Goal: Ask a question

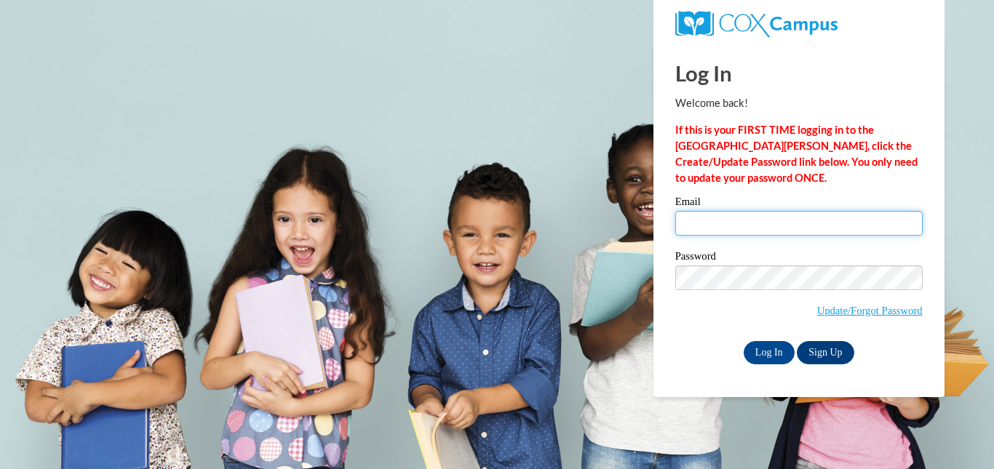
drag, startPoint x: 822, startPoint y: 217, endPoint x: 815, endPoint y: 234, distance: 18.0
click at [822, 217] on input "Email" at bounding box center [798, 223] width 247 height 25
type input "bburleson@ccknoxville.com"
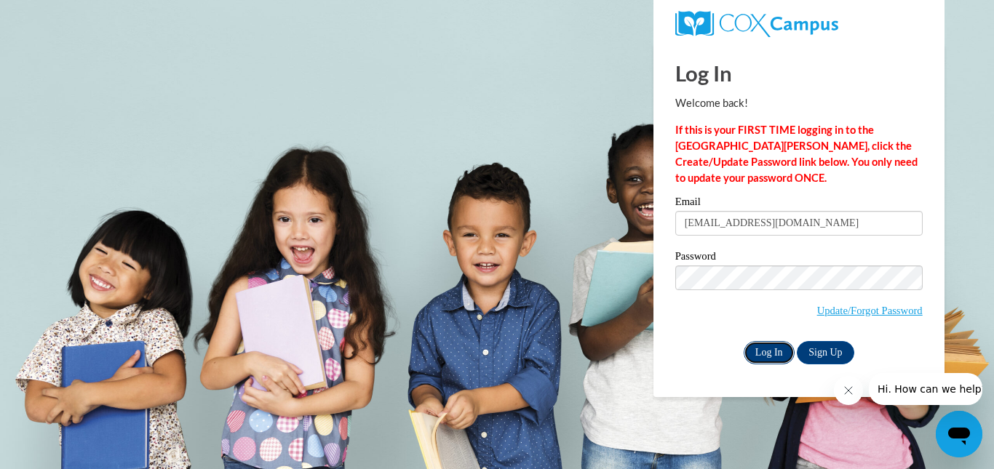
click at [764, 352] on input "Log In" at bounding box center [768, 352] width 51 height 23
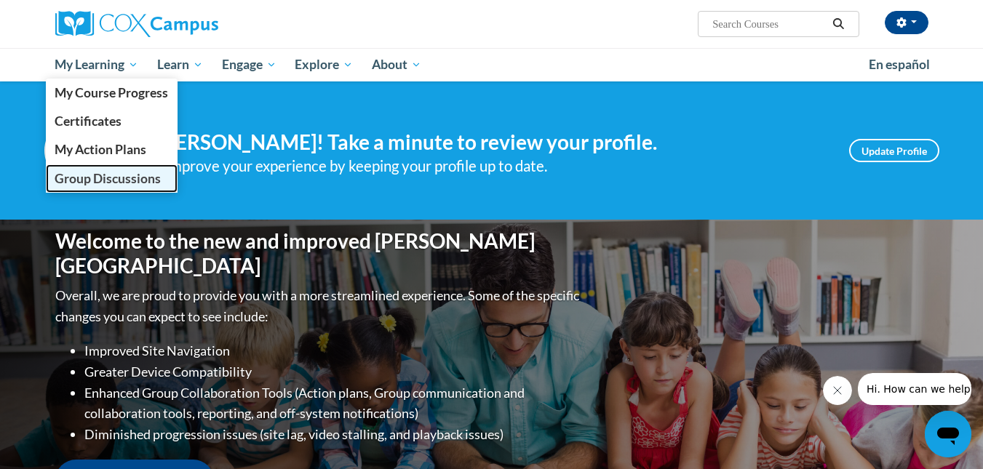
click at [111, 184] on span "Group Discussions" at bounding box center [108, 178] width 106 height 15
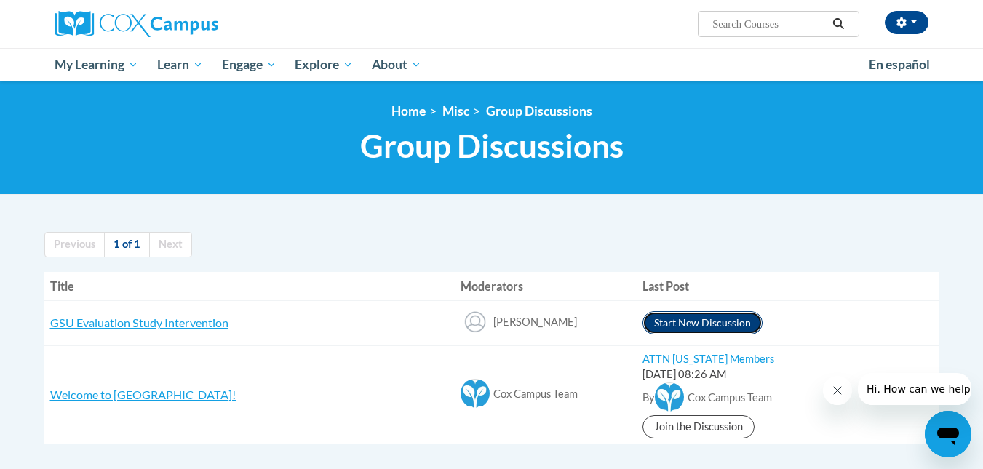
click at [665, 327] on button "Start New Discussion" at bounding box center [702, 322] width 120 height 23
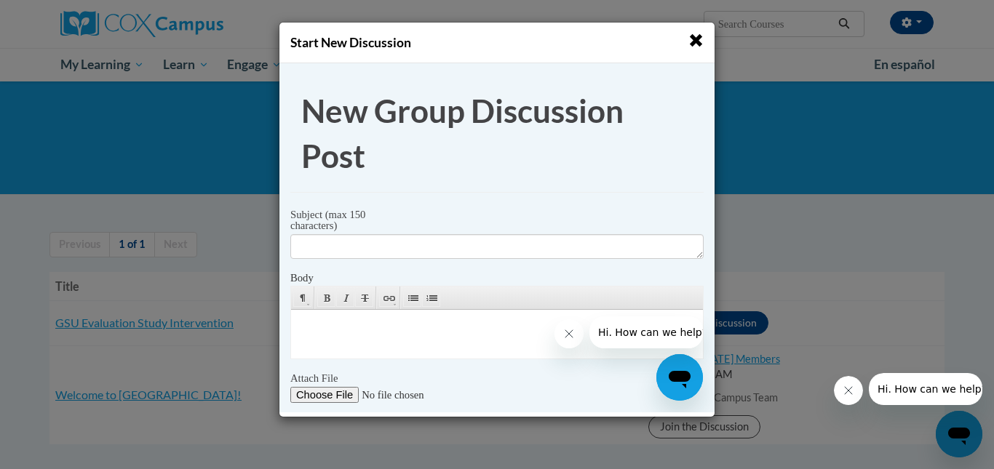
click at [693, 42] on span "button" at bounding box center [695, 40] width 15 height 15
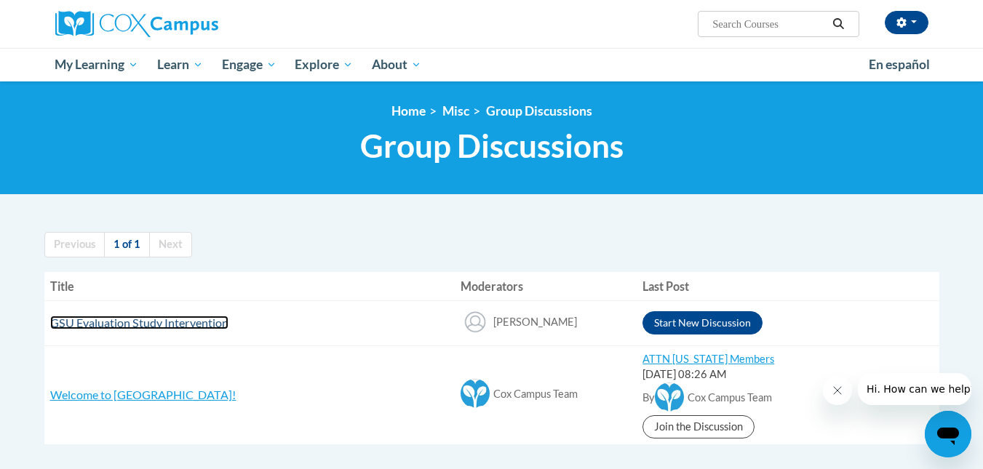
click at [207, 328] on span "GSU Evaluation Study Intervention" at bounding box center [139, 323] width 178 height 14
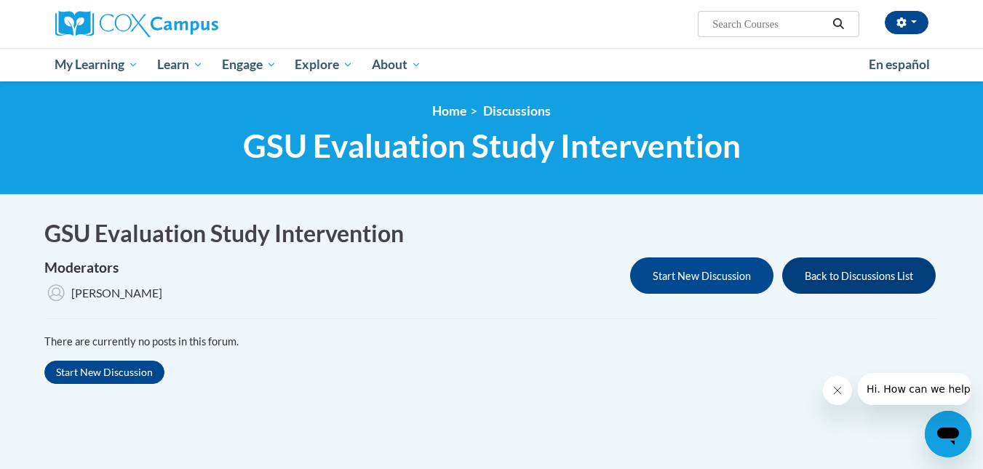
click at [954, 432] on icon "Open messaging window" at bounding box center [948, 436] width 22 height 17
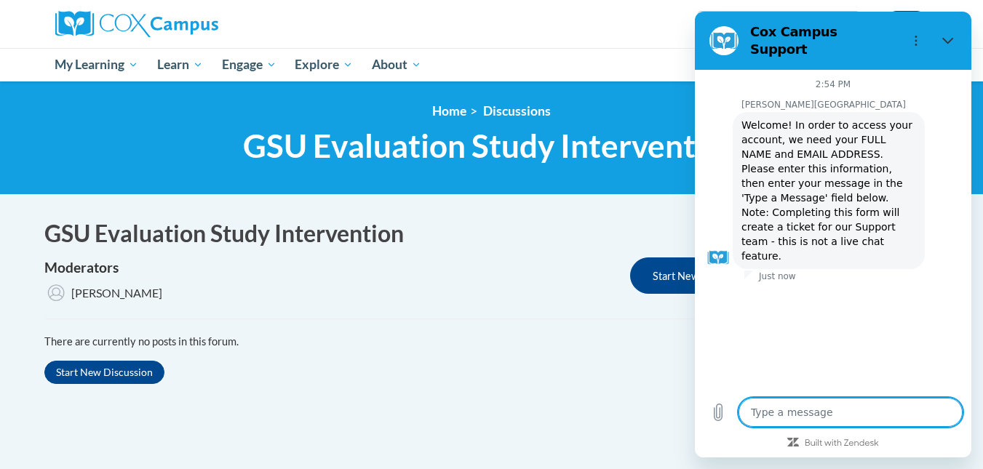
type textarea "x"
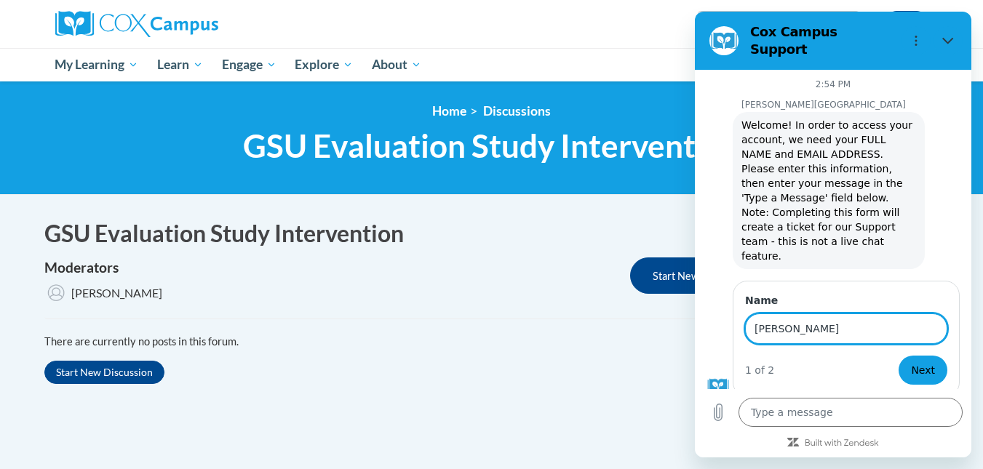
type input "[PERSON_NAME]"
click at [926, 362] on span "Next" at bounding box center [923, 370] width 24 height 17
type textarea "x"
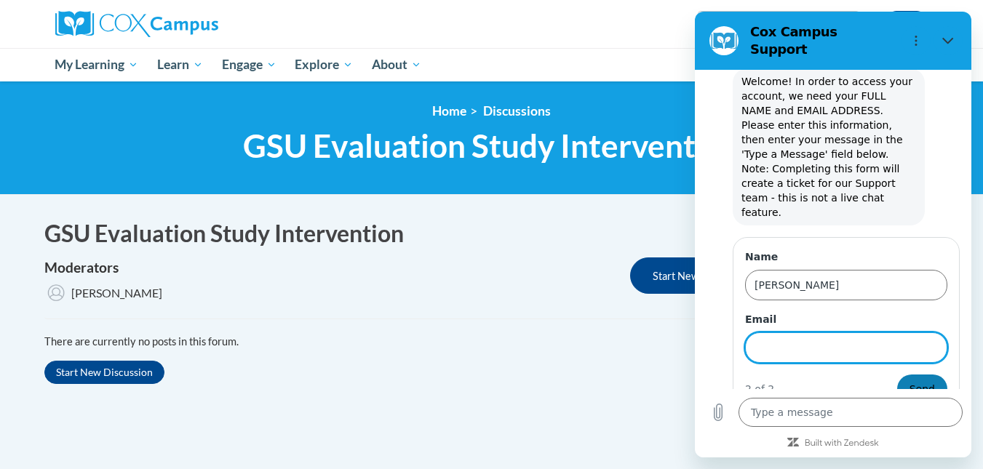
scroll to position [45, 0]
type input "[EMAIL_ADDRESS][DOMAIN_NAME]"
click at [914, 379] on span "Send" at bounding box center [921, 387] width 25 height 17
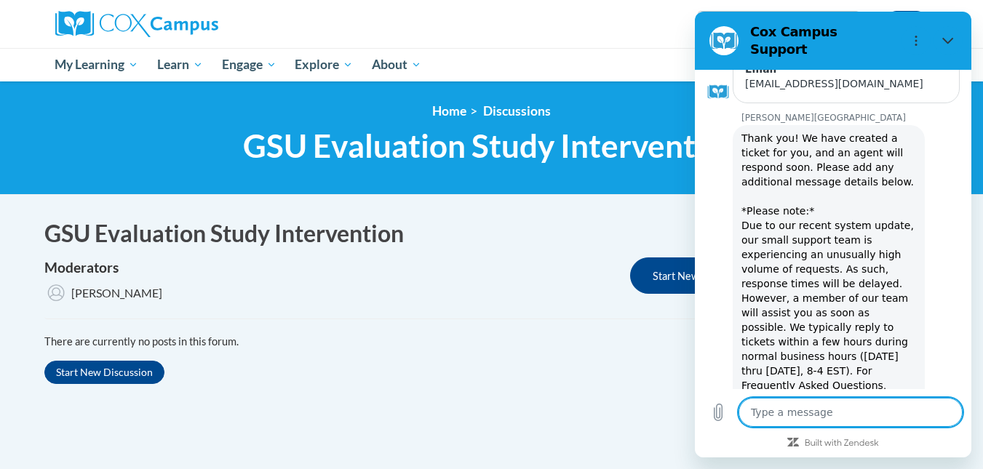
scroll to position [260, 0]
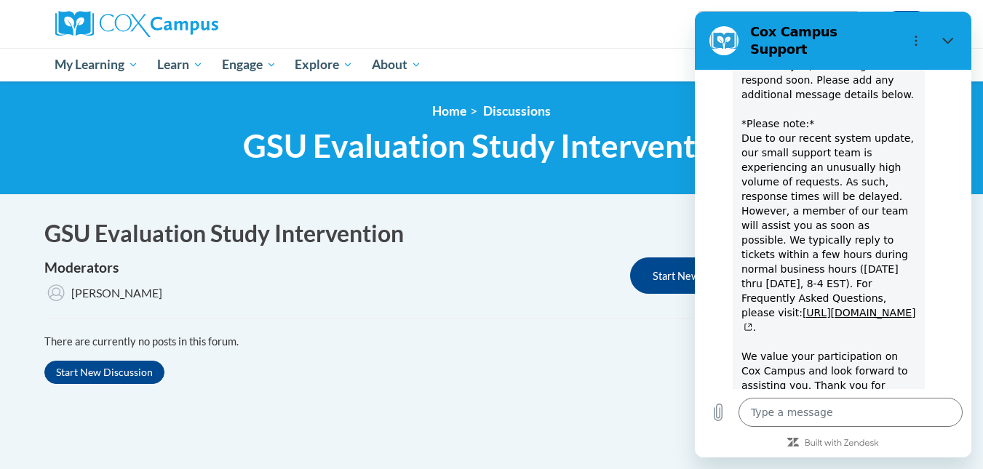
type textarea "x"
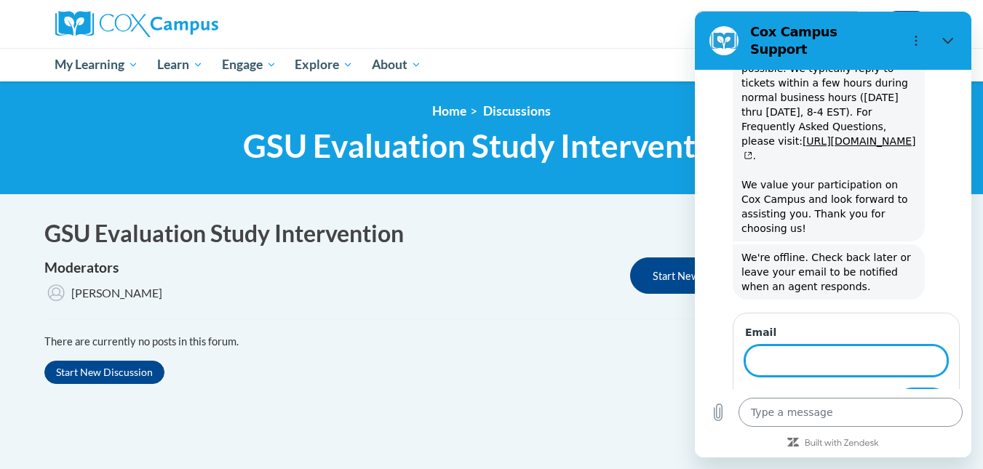
scroll to position [540, 0]
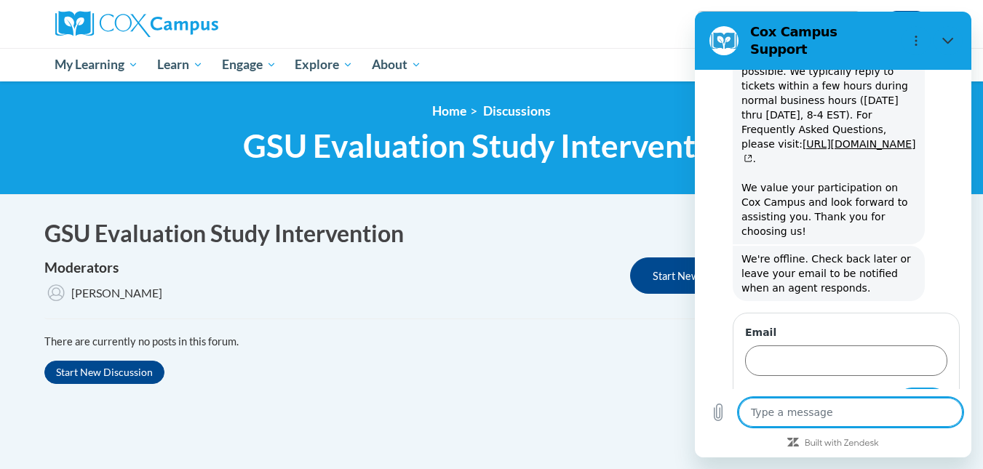
click at [847, 407] on textarea at bounding box center [850, 412] width 224 height 29
type textarea "j"
type textarea "x"
type textarea "ju"
type textarea "x"
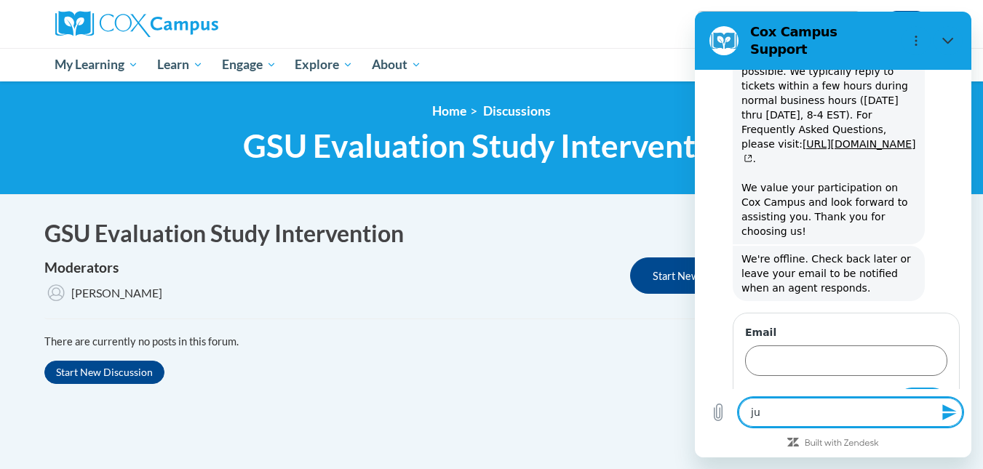
type textarea "jus"
type textarea "x"
type textarea "just"
type textarea "x"
type textarea "just"
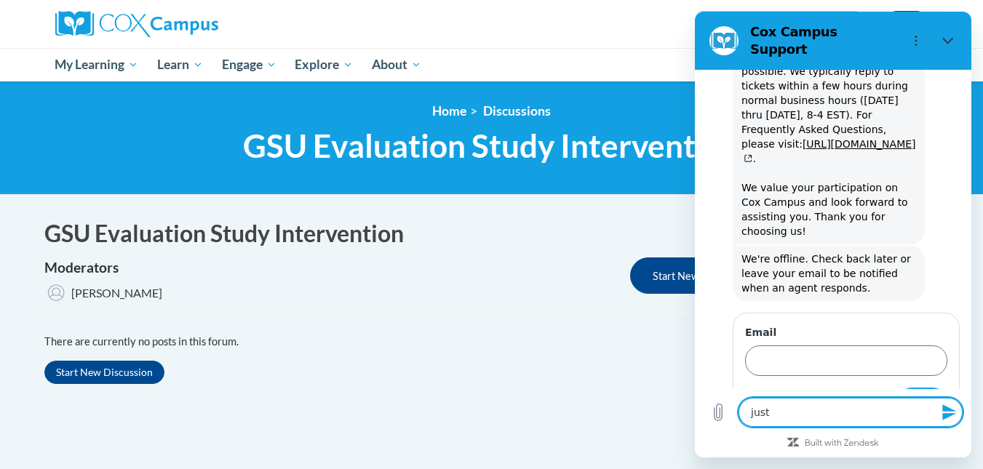
type textarea "x"
type textarea "just l"
type textarea "x"
type textarea "just lo"
type textarea "x"
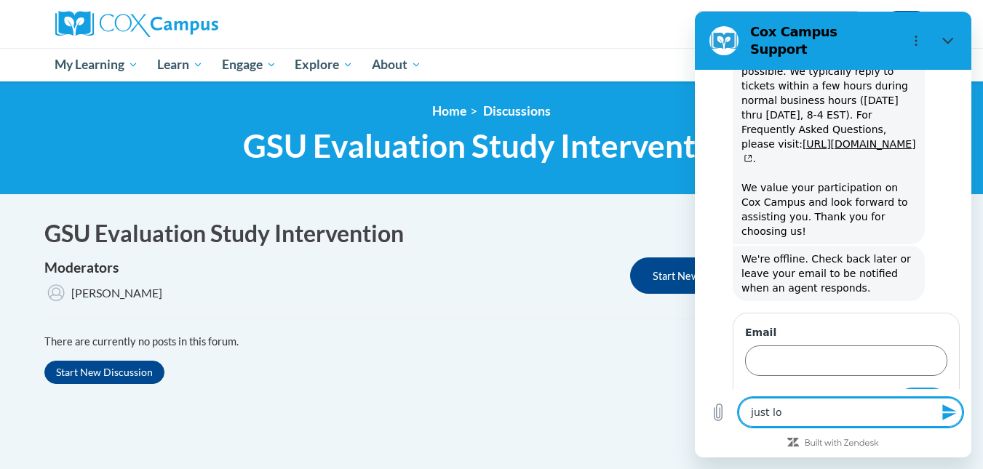
type textarea "just loo"
type textarea "x"
type textarea "just look"
type textarea "x"
type textarea "just looki"
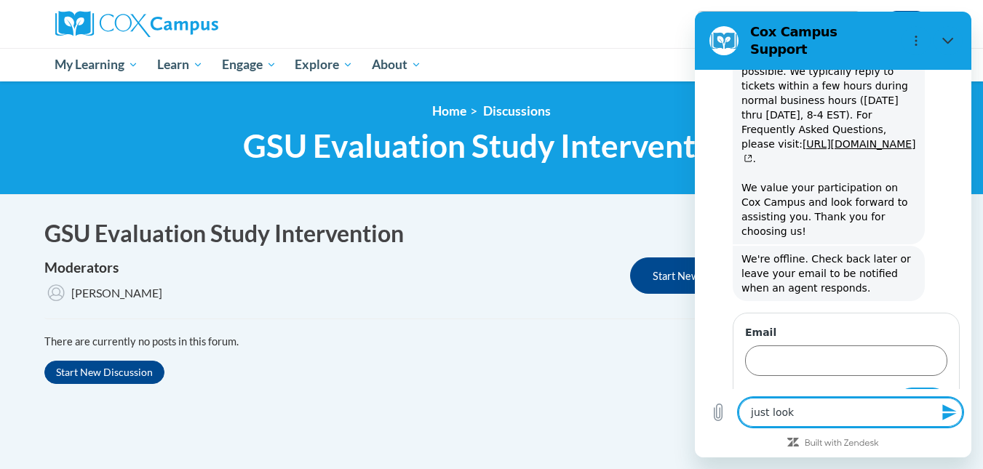
type textarea "x"
type textarea "just lookin"
type textarea "x"
type textarea "just looking"
type textarea "x"
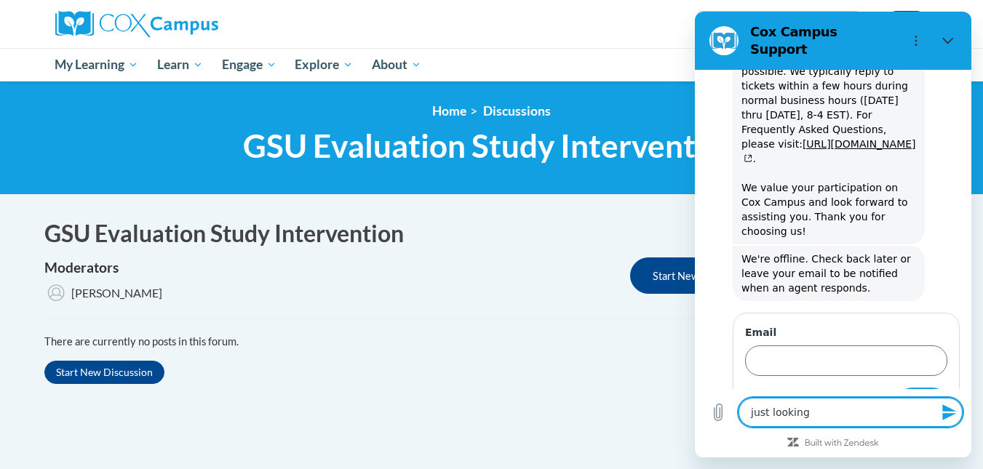
type textarea "just looking"
type textarea "x"
type textarea "just looking t"
type textarea "x"
type textarea "just looking to"
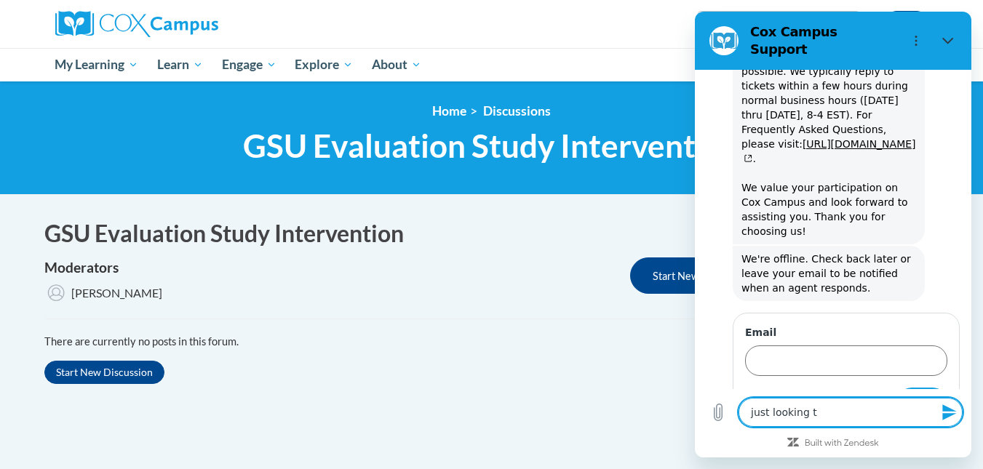
type textarea "x"
type textarea "just looking to"
type textarea "x"
type textarea "just looking to s"
type textarea "x"
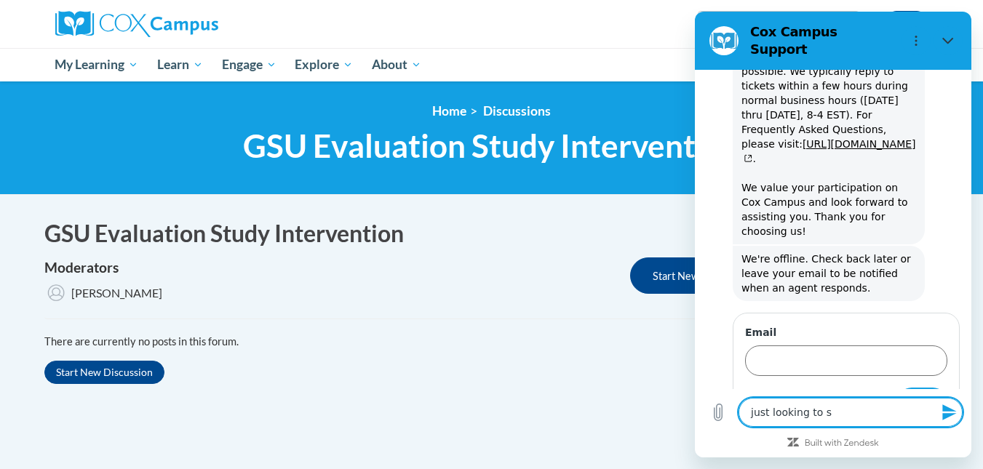
type textarea "just looking to se"
type textarea "x"
type textarea "just looking to see"
type textarea "x"
type textarea "just looking to see"
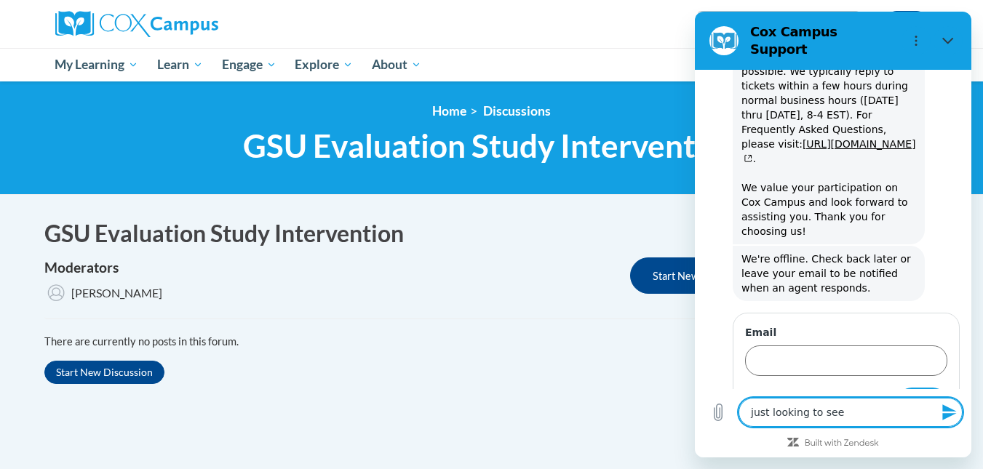
type textarea "x"
type textarea "just looking to see a"
type textarea "x"
type textarea "just looking to see a"
type textarea "x"
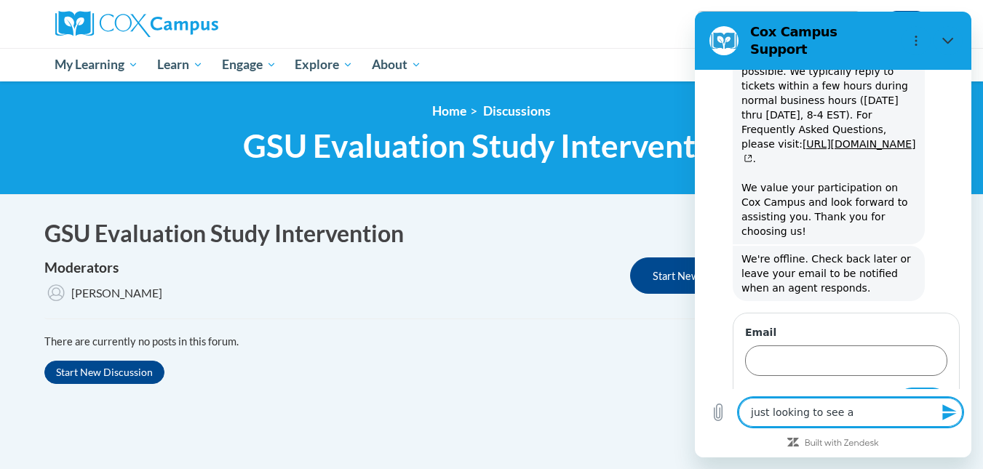
type textarea "just looking to see a w"
type textarea "x"
type textarea "just looking to see a wa"
type textarea "x"
type textarea "just looking to see a way"
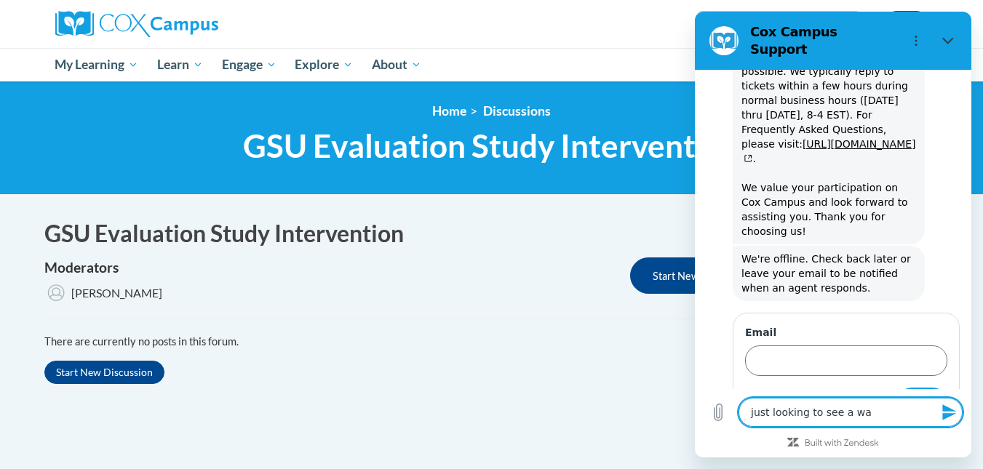
type textarea "x"
type textarea "just looking to see a way"
type textarea "x"
type textarea "just looking to see a way t"
type textarea "x"
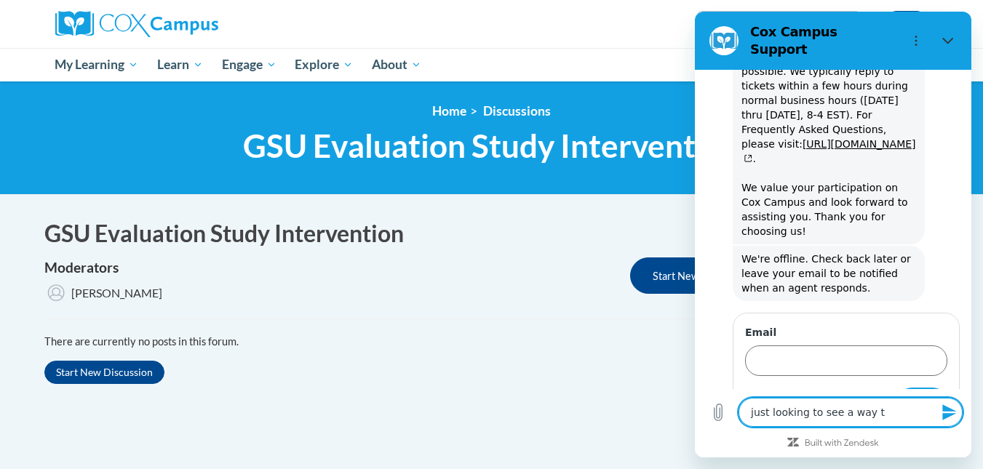
type textarea "just looking to see a way to"
type textarea "x"
type textarea "just looking to see a way to"
type textarea "x"
type textarea "just looking to see a way to g"
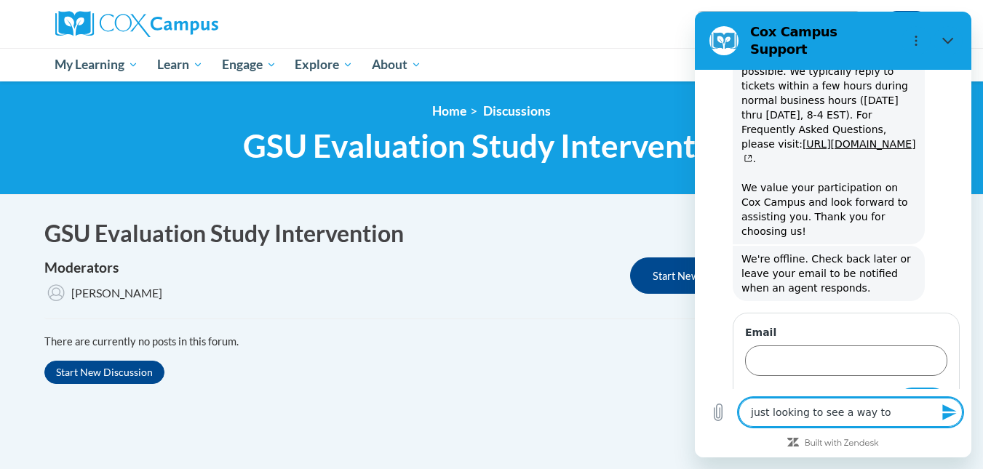
type textarea "x"
type textarea "just looking to see a way to ge"
type textarea "x"
type textarea "just looking to see a way to get"
type textarea "x"
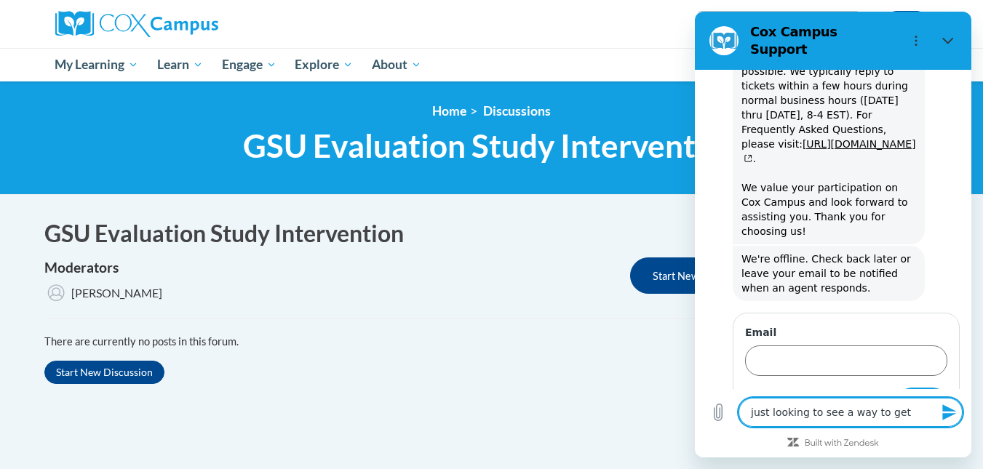
type textarea "just looking to see a way to get"
type textarea "x"
type textarea "just looking to see a way to get c"
type textarea "x"
type textarea "just looking to see a way to get co"
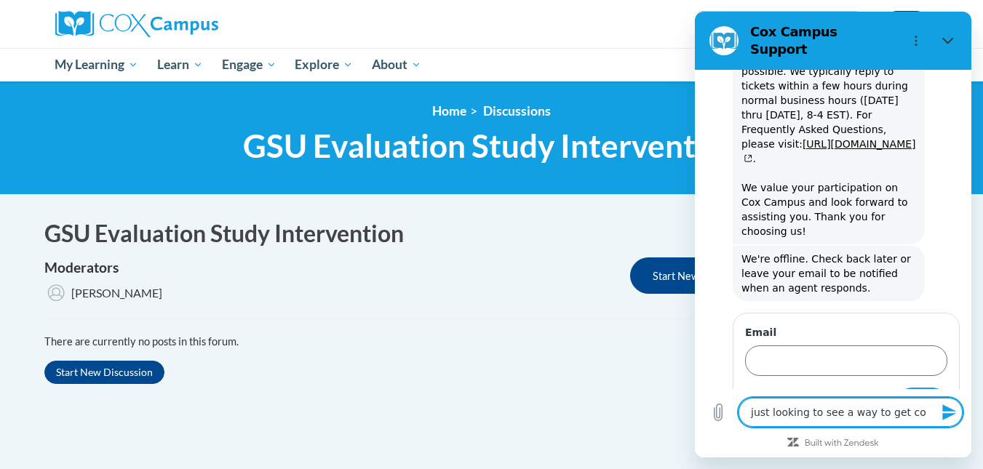
type textarea "x"
type textarea "just looking to see a way to get [PERSON_NAME]"
type textarea "x"
type textarea "just looking to see a way to get [PERSON_NAME]"
type textarea "x"
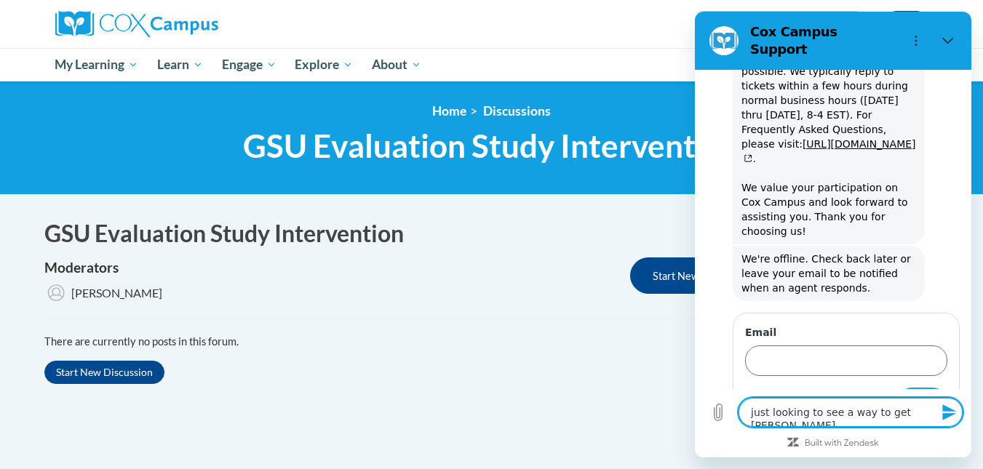
type textarea "just looking to see a way to get [PERSON_NAME] c"
type textarea "x"
type textarea "just looking to see a way to get [PERSON_NAME] ca"
type textarea "x"
type textarea "just looking to see a way to get [PERSON_NAME] cam"
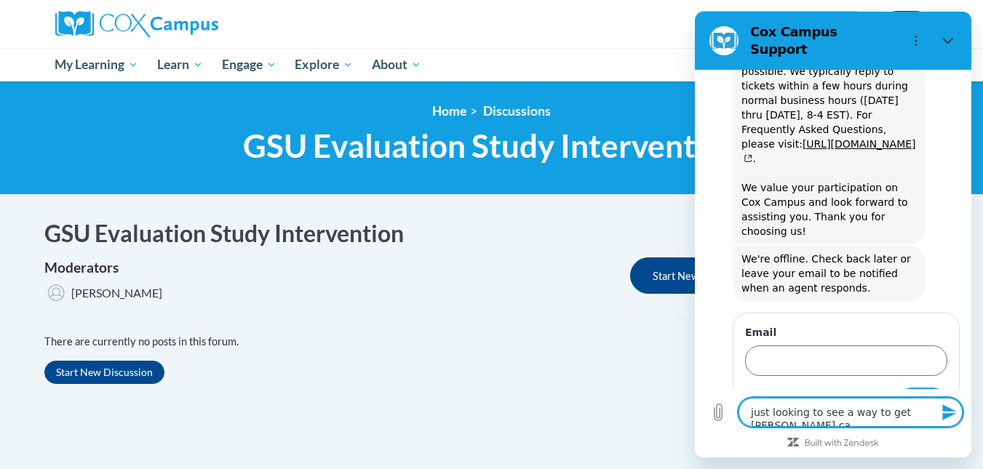
type textarea "x"
type textarea "just looking to see a way to get [PERSON_NAME] camp"
type textarea "x"
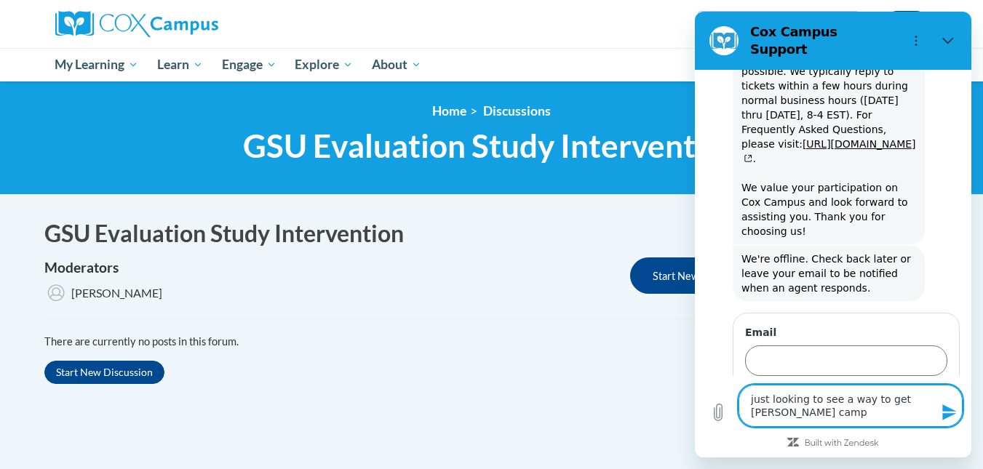
type textarea "just looking to see a way to get [PERSON_NAME] campu"
type textarea "x"
type textarea "just looking to see a way to get [PERSON_NAME] campus"
type textarea "x"
type textarea "just looking to see a way to get [PERSON_NAME] campus"
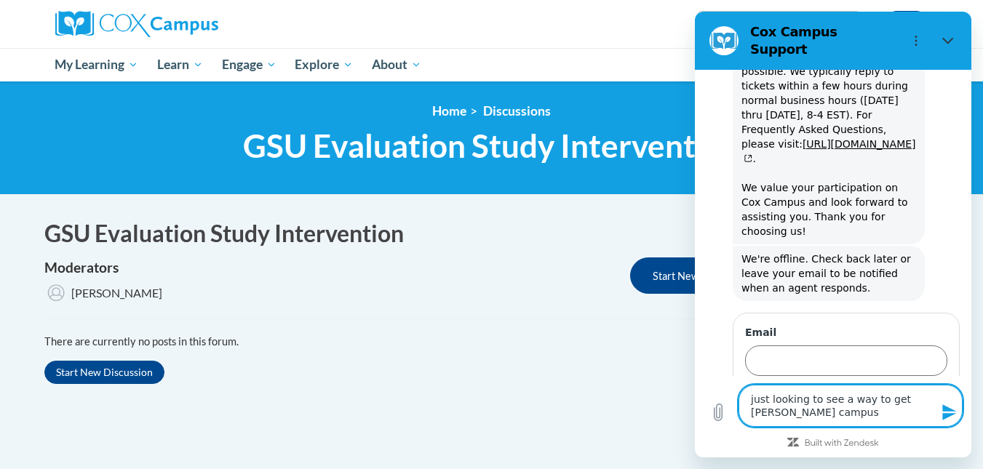
type textarea "x"
type textarea "just looking to see a way to get [PERSON_NAME] campus c"
type textarea "x"
type textarea "just looking to see a way to get [PERSON_NAME] campus co"
type textarea "x"
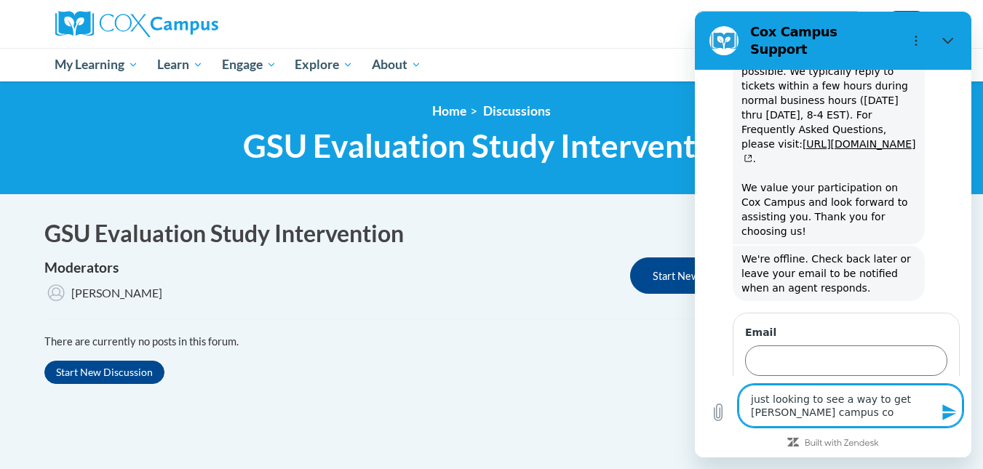
type textarea "just looking to see a way to get [PERSON_NAME] campus cou"
type textarea "x"
type textarea "just looking to see a way to get [PERSON_NAME] campus cour"
type textarea "x"
type textarea "just looking to see a way to get [PERSON_NAME] campus cours"
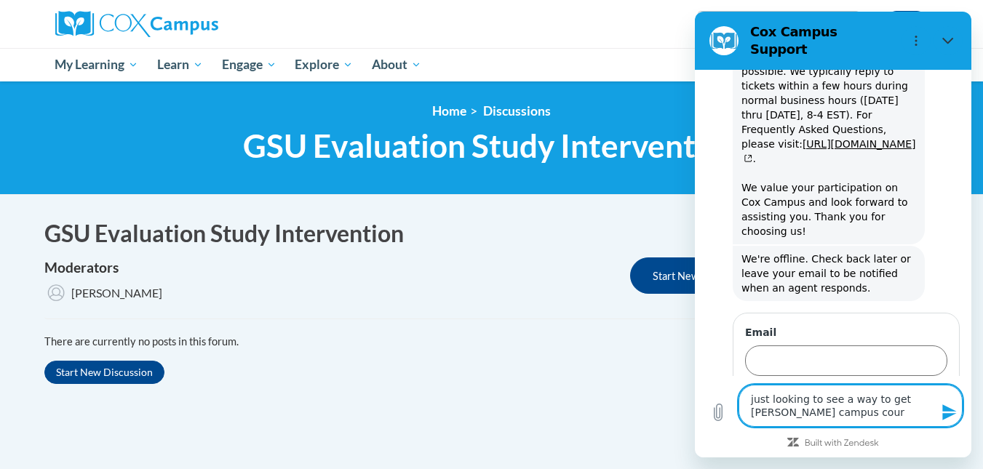
type textarea "x"
type textarea "just looking to see a way to get [PERSON_NAME] campus course"
type textarea "x"
type textarea "just looking to see a way to get [PERSON_NAME] campus courses"
type textarea "x"
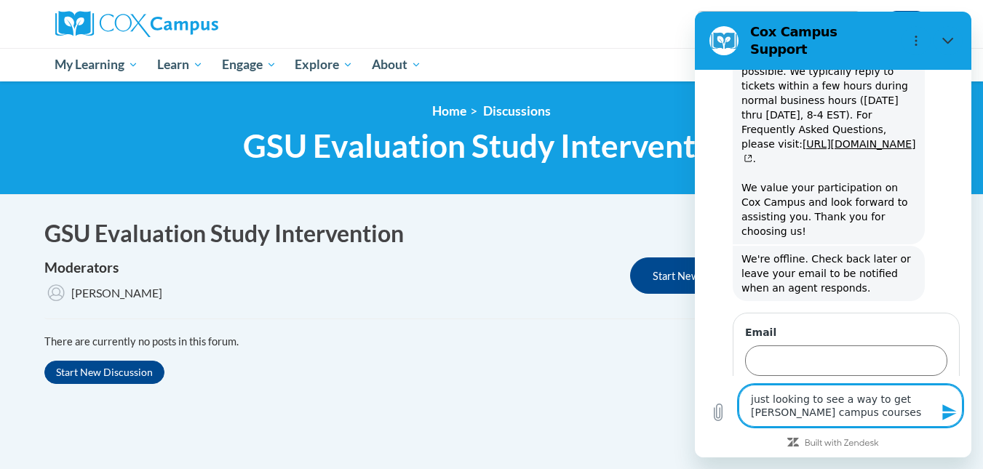
type textarea "just looking to see a way to get [PERSON_NAME] campus courses"
type textarea "x"
type textarea "just looking to see a way to get [PERSON_NAME] campus courses t"
type textarea "x"
type textarea "just looking to see a way to get [PERSON_NAME] campus courses to"
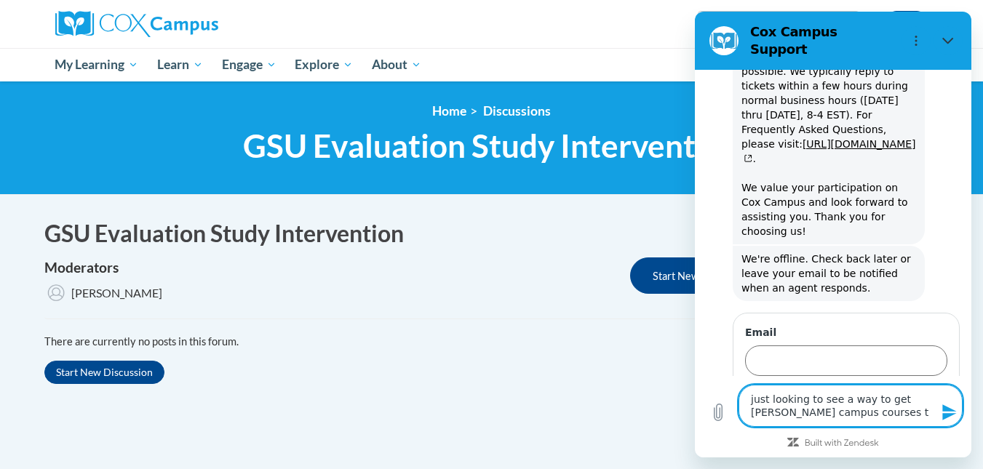
type textarea "x"
type textarea "just looking to see a way to get [PERSON_NAME] campus courses to"
type textarea "x"
type textarea "just looking to see a way to get [PERSON_NAME] campus courses to c"
type textarea "x"
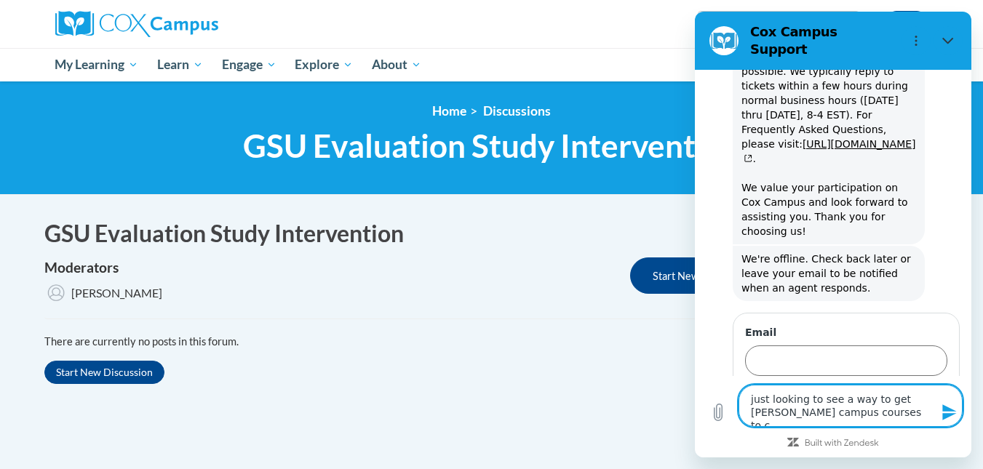
type textarea "just looking to see a way to get [PERSON_NAME] campus courses to co"
type textarea "x"
type textarea "just looking to see a way to get [PERSON_NAME] campus courses to count"
type textarea "x"
type textarea "just looking to see a way to get [PERSON_NAME] campus courses to count"
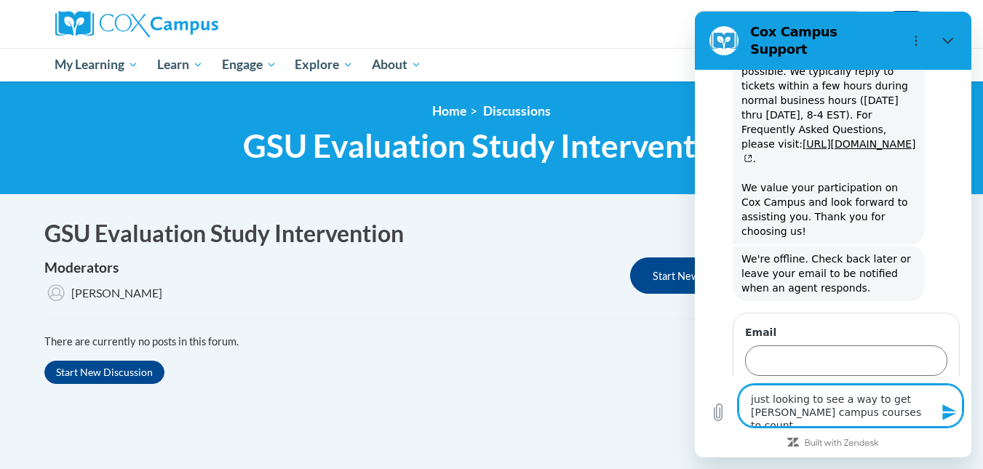
type textarea "x"
type textarea "just looking to see a way to get [PERSON_NAME] campus courses to count f"
type textarea "x"
type textarea "just looking to see a way to get [PERSON_NAME] campus courses to count fo"
type textarea "x"
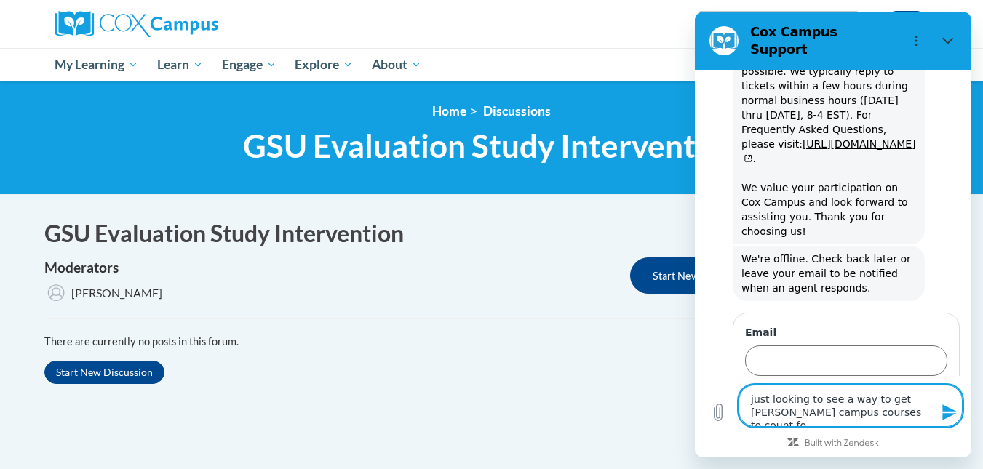
type textarea "just looking to see a way to get [PERSON_NAME] campus courses to count for"
type textarea "x"
type textarea "just looking to see a way to get [PERSON_NAME] campus courses to count for"
type textarea "x"
type textarea "just looking to see a way to get [PERSON_NAME] campus courses to count for T"
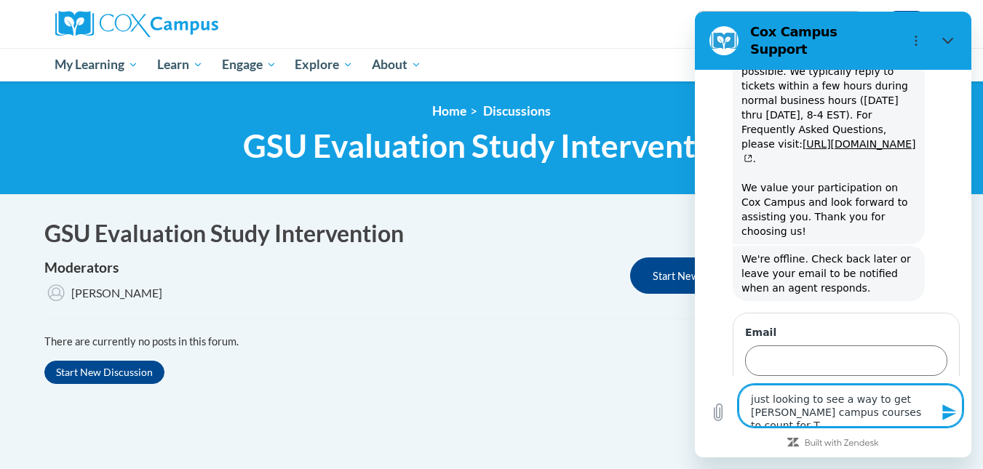
type textarea "x"
type textarea "just looking to see a way to get [PERSON_NAME] campus courses to count for TE"
type textarea "x"
type textarea "just looking to see a way to get [PERSON_NAME] campus courses to count for TEN"
type textarea "x"
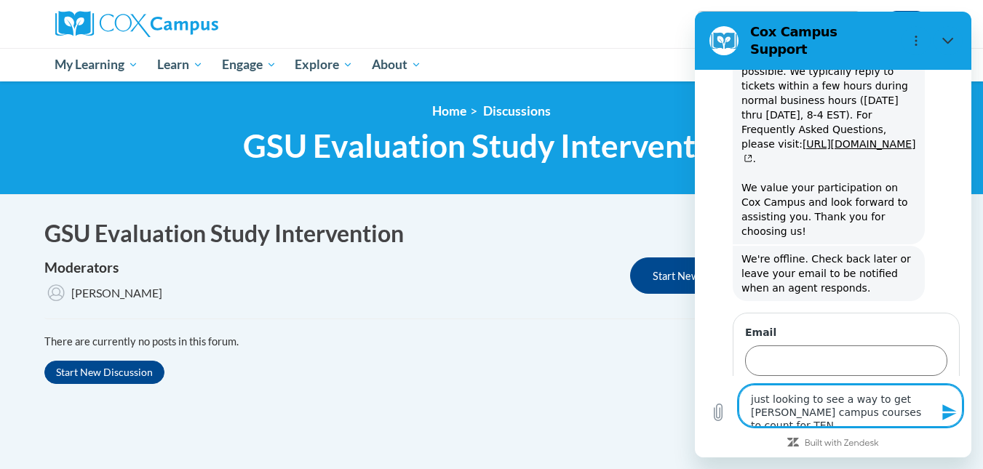
type textarea "just looking to see a way to get [PERSON_NAME] campus courses to count for TENN"
type textarea "x"
type textarea "just looking to see a way to get [PERSON_NAME] campus courses to count for TENNE"
type textarea "x"
type textarea "just looking to see a way to get [PERSON_NAME] campus courses to count for TENN…"
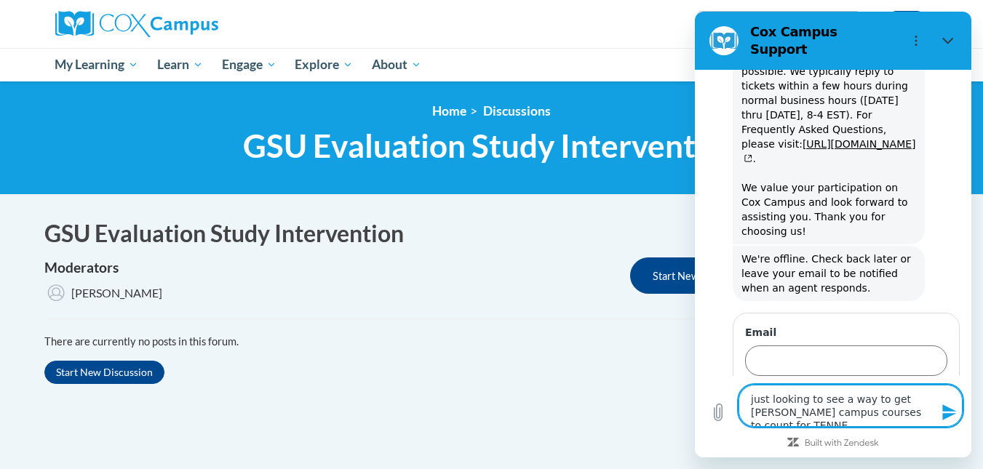
type textarea "x"
type textarea "just looking to see a way to get [PERSON_NAME] campus courses to count for TENN…"
type textarea "x"
type textarea "just looking to see a way to get [PERSON_NAME] campus courses to count for [GEO…"
type textarea "x"
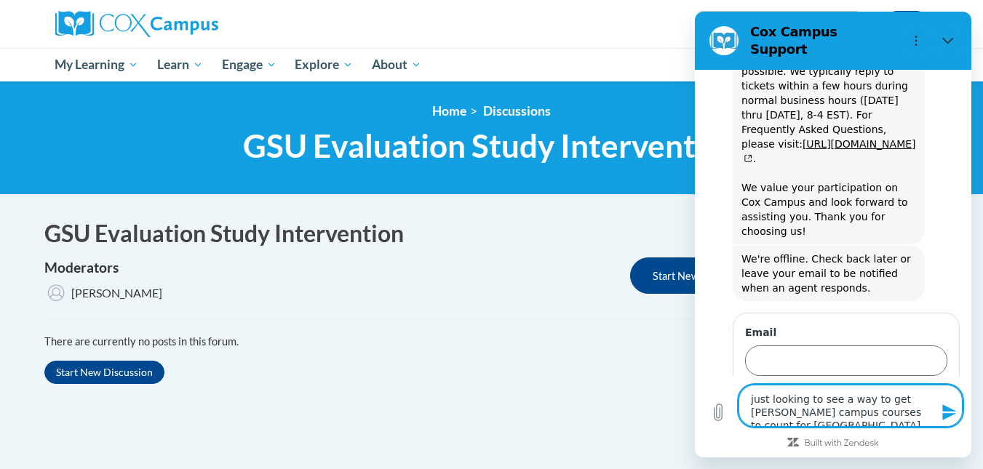
type textarea "just looking to see a way to get [PERSON_NAME] campus courses to count for [US_…"
type textarea "x"
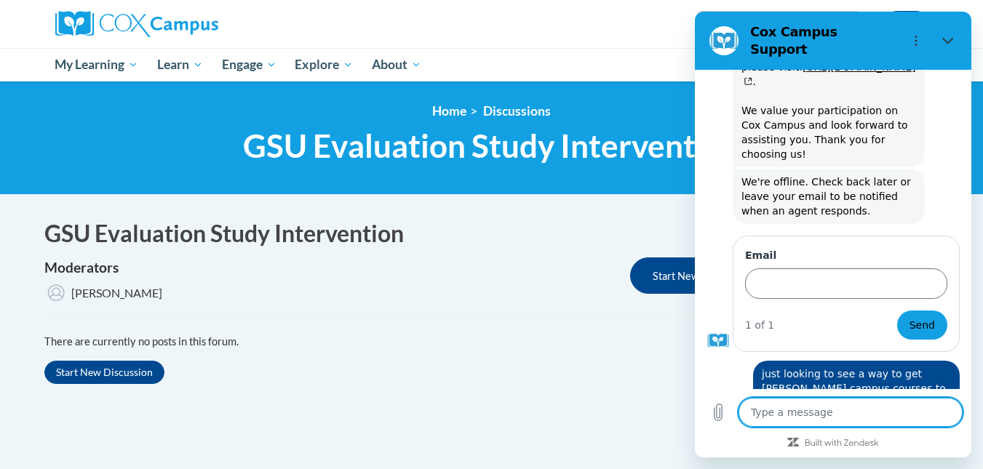
scroll to position [620, 0]
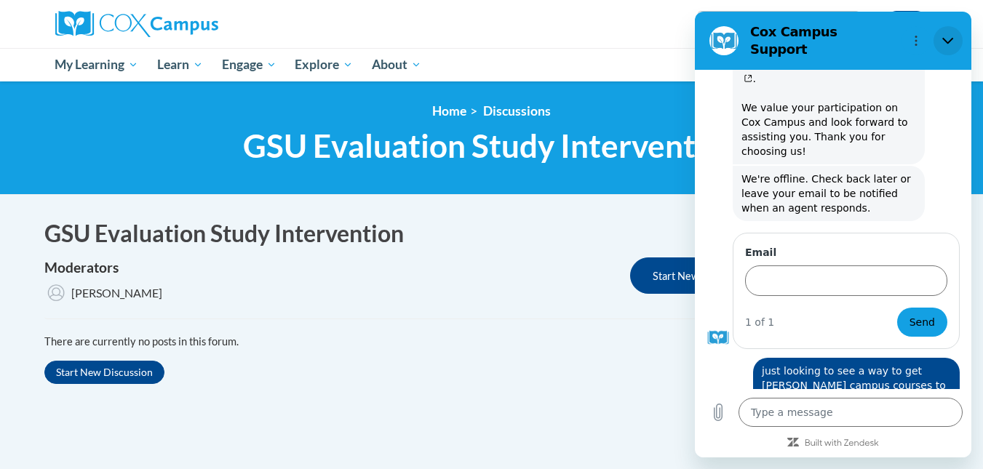
click at [939, 35] on button "Close" at bounding box center [947, 40] width 29 height 29
type textarea "x"
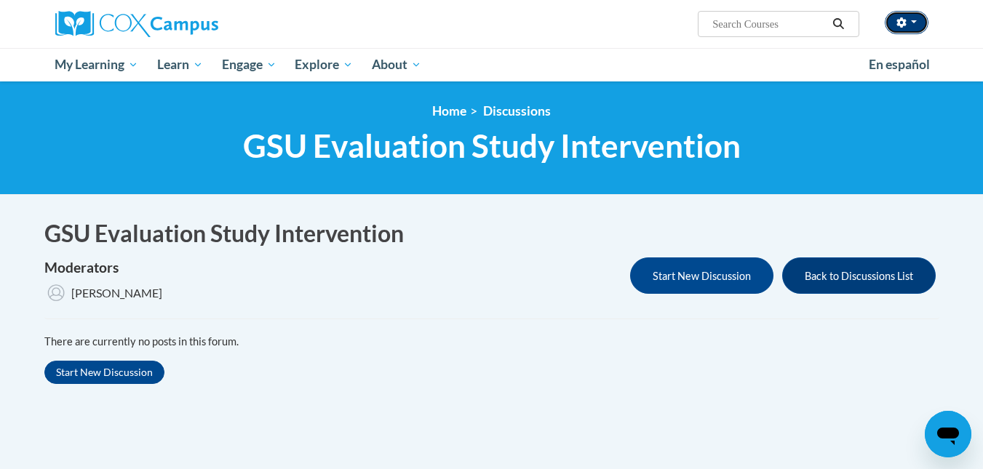
click at [910, 24] on button "button" at bounding box center [907, 22] width 44 height 23
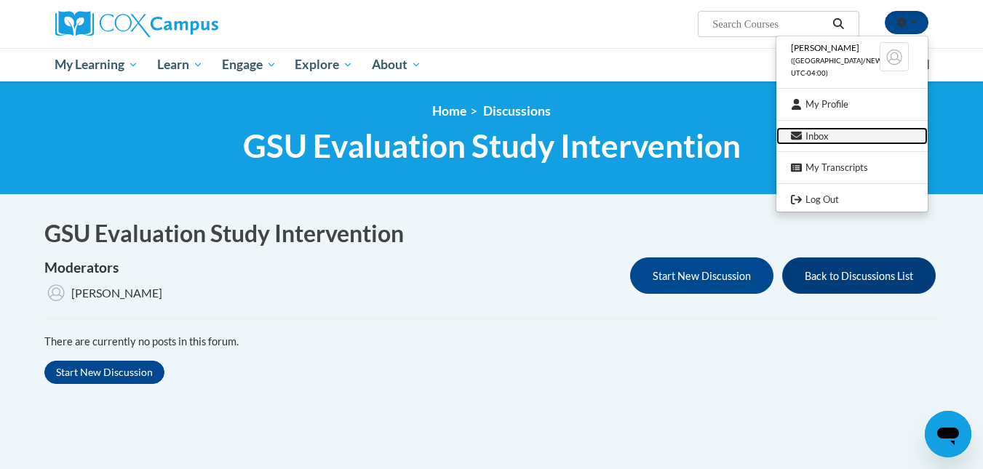
click at [841, 143] on link "Inbox" at bounding box center [851, 136] width 151 height 18
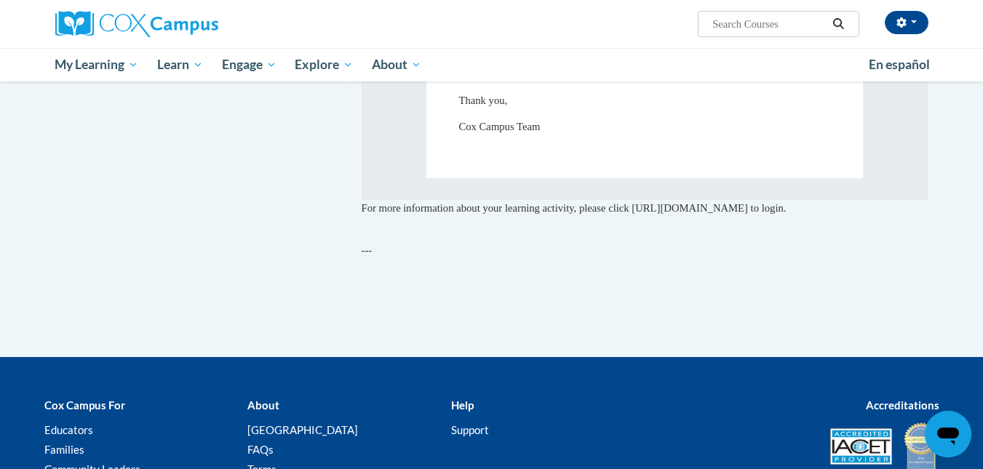
scroll to position [822, 0]
